Goal: Information Seeking & Learning: Learn about a topic

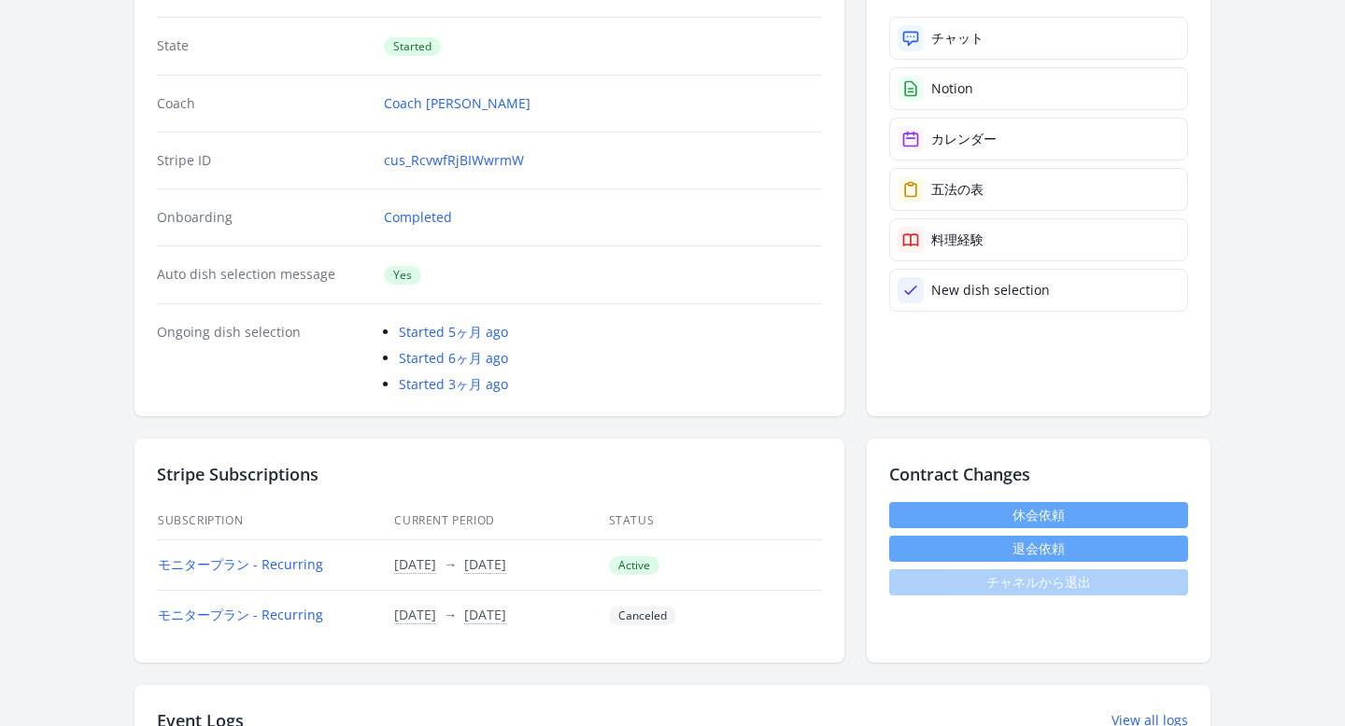
scroll to position [49, 0]
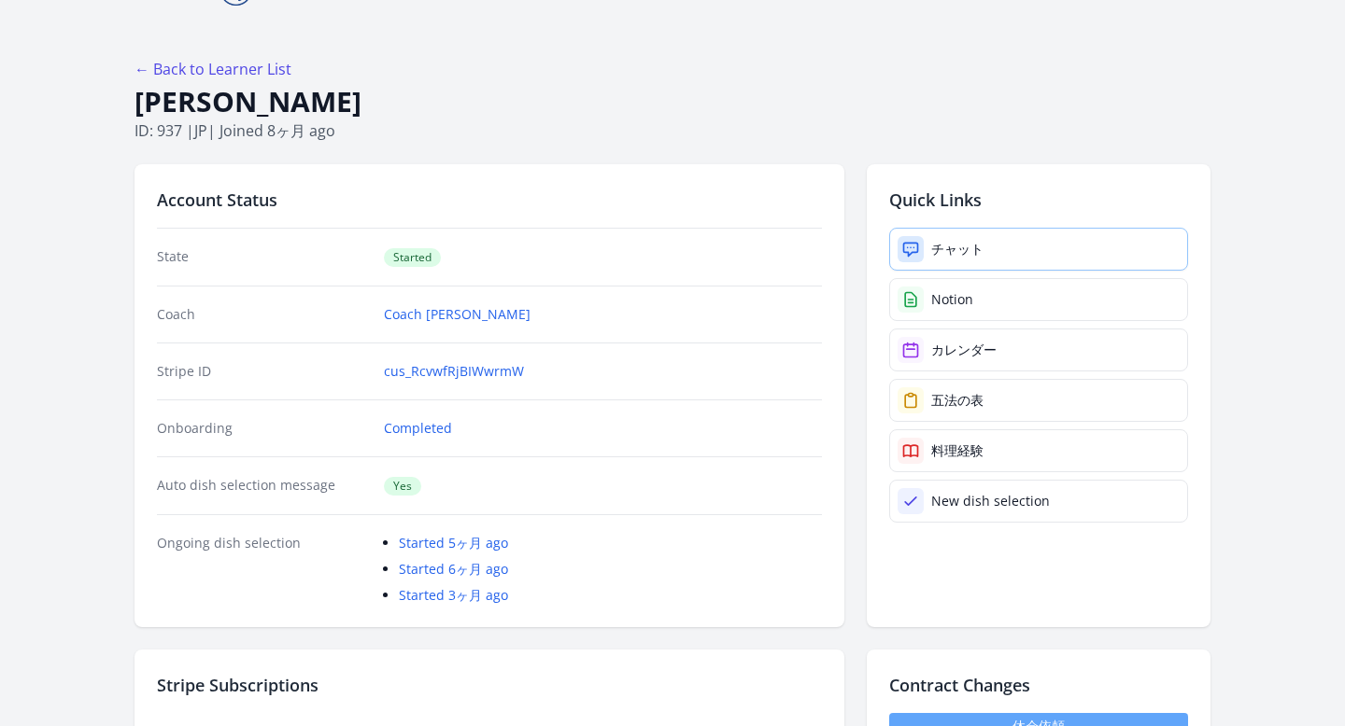
click at [905, 253] on icon at bounding box center [910, 249] width 19 height 19
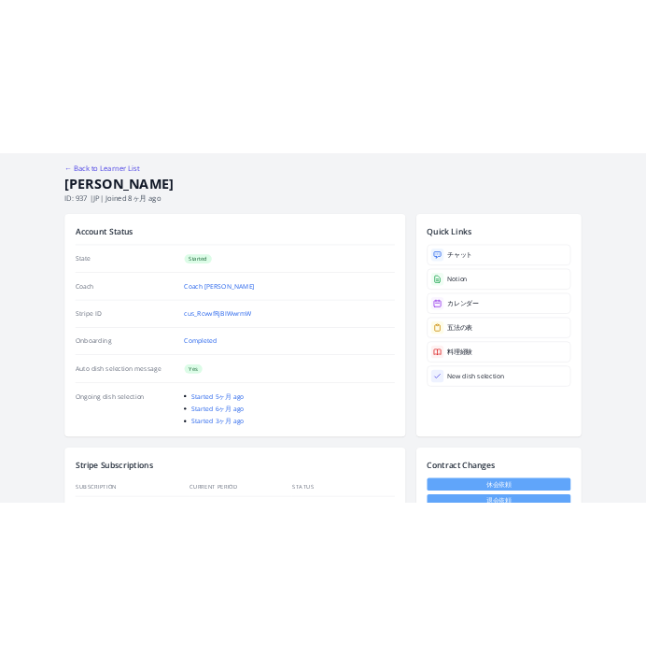
scroll to position [89, 0]
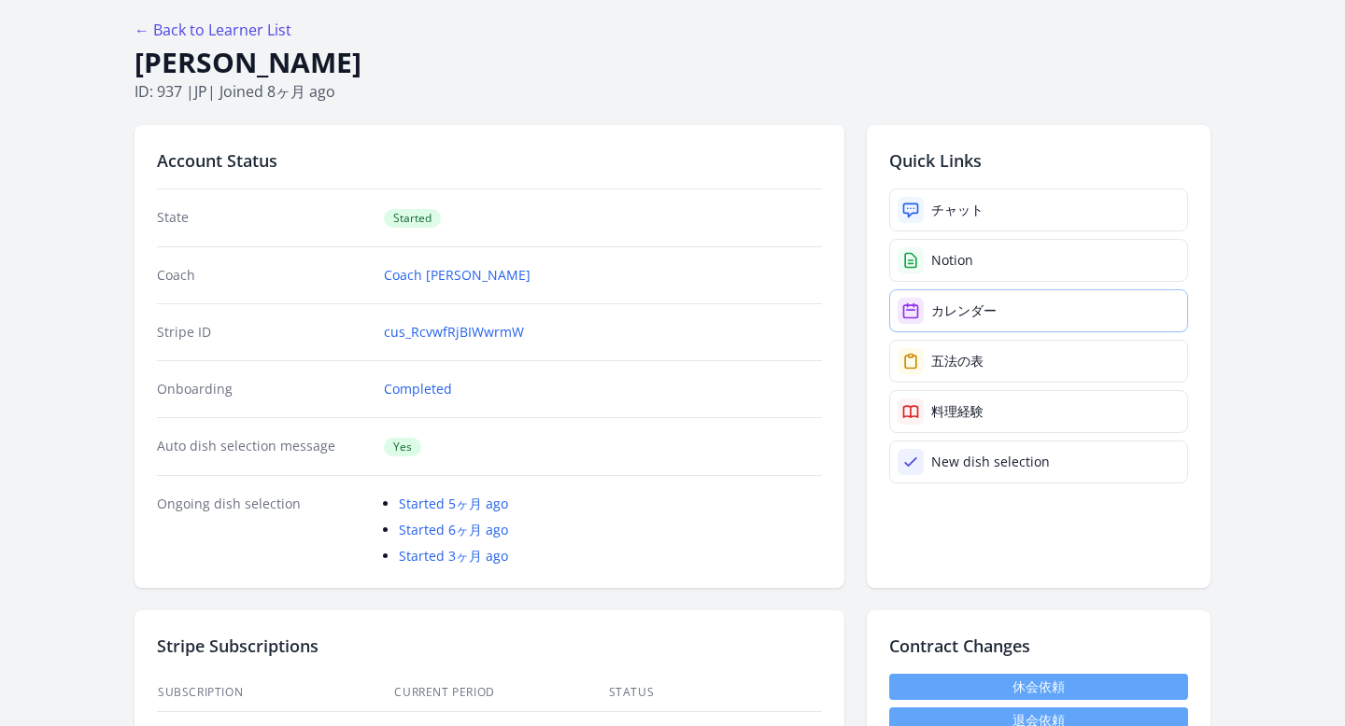
click at [910, 307] on icon at bounding box center [910, 311] width 19 height 19
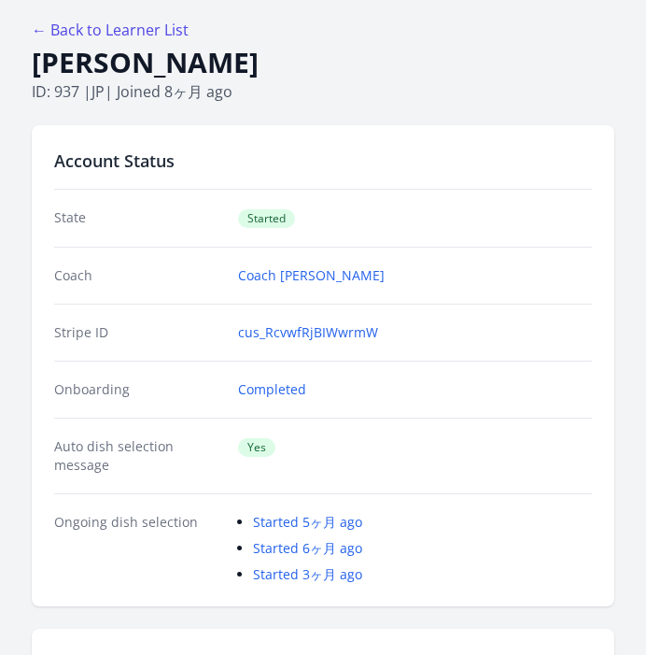
click at [226, 97] on p "ID: 937 | jp | Joined 8ヶ月 ago" at bounding box center [323, 91] width 583 height 22
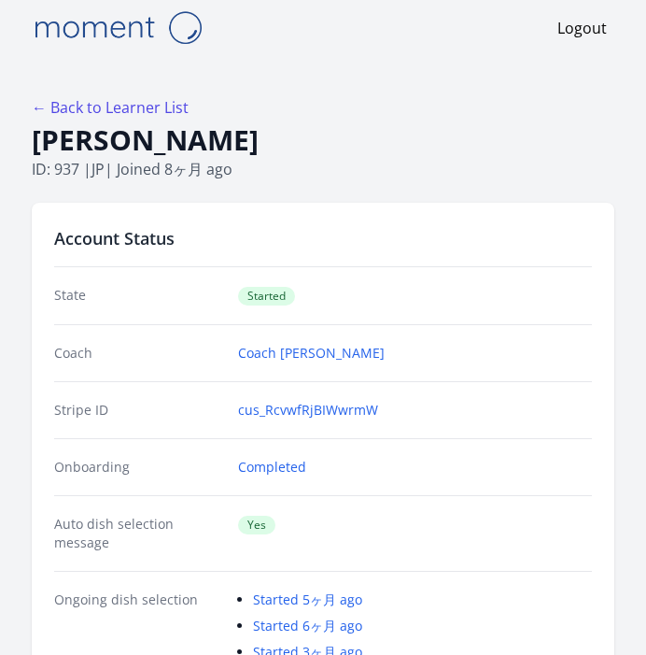
scroll to position [0, 0]
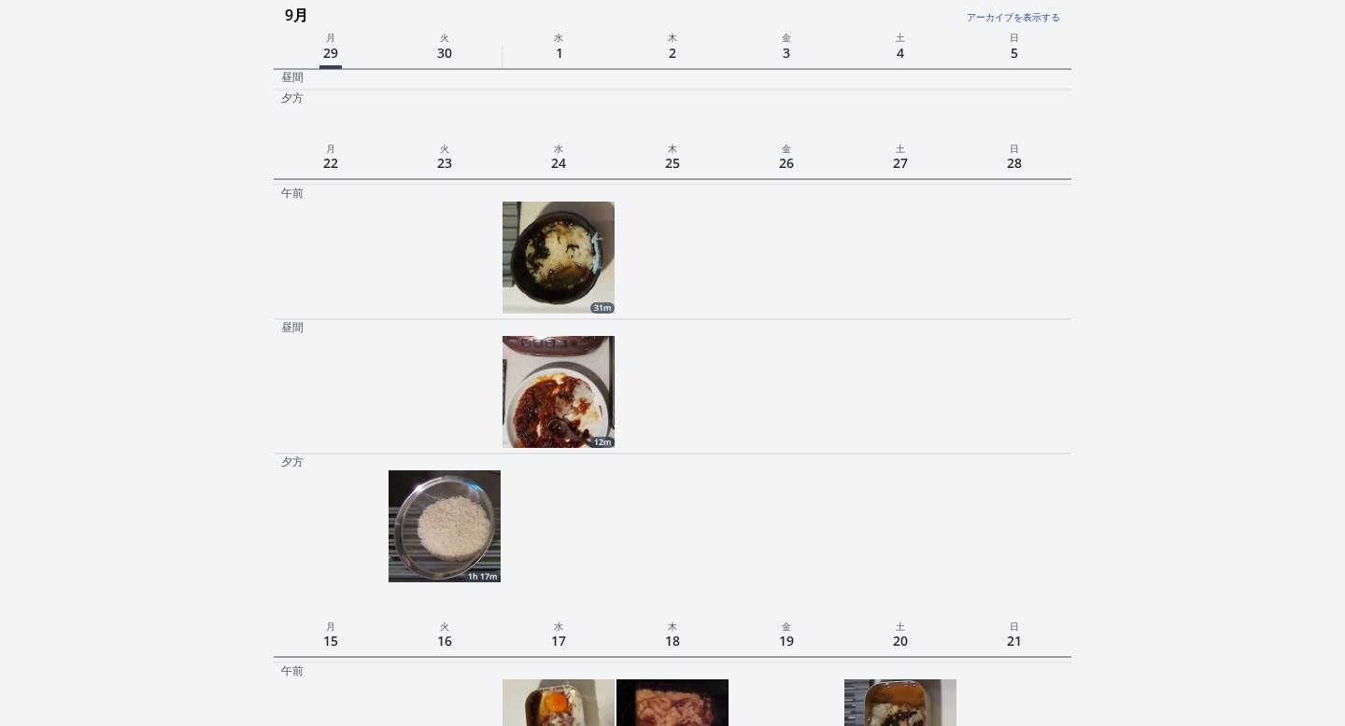
scroll to position [942, 0]
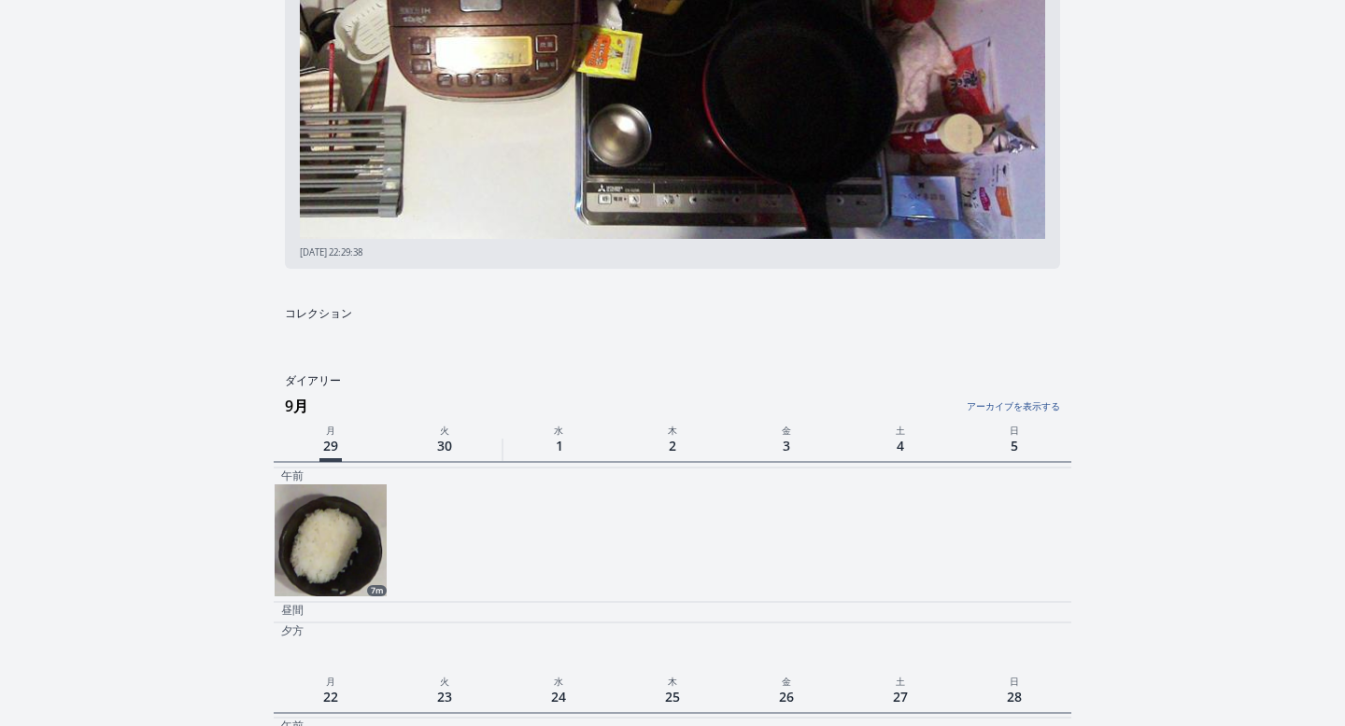
scroll to position [299, 0]
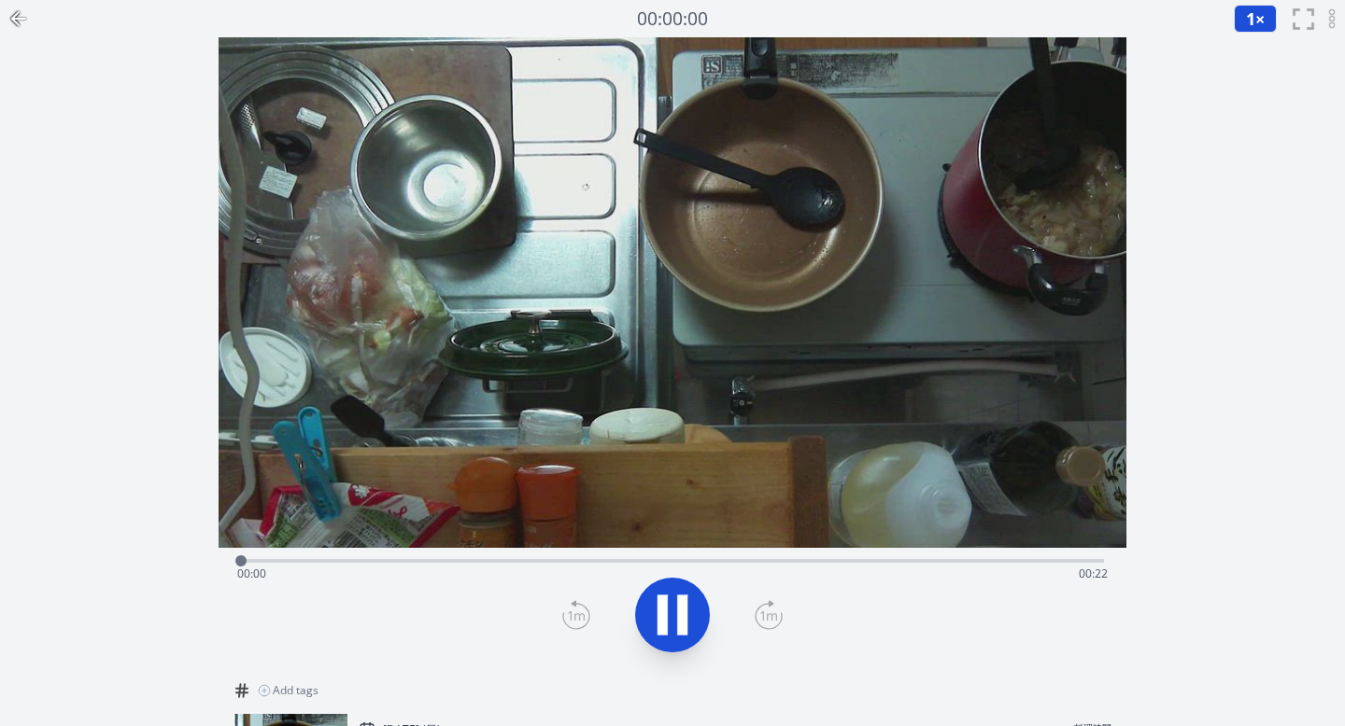
click at [815, 552] on div "Time elapsed: 00:00 Time remaining: 00:22" at bounding box center [673, 559] width 864 height 22
click at [942, 561] on div "Time elapsed: 00:15 Time remaining: 00:07" at bounding box center [672, 574] width 871 height 30
click at [693, 607] on icon at bounding box center [672, 615] width 52 height 52
